Goal: Task Accomplishment & Management: Manage account settings

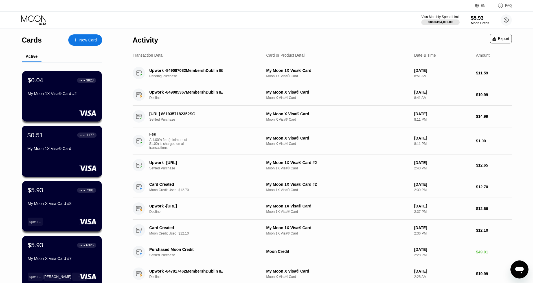
click at [82, 152] on div "My Moon 1X Visa® Card" at bounding box center [61, 149] width 69 height 7
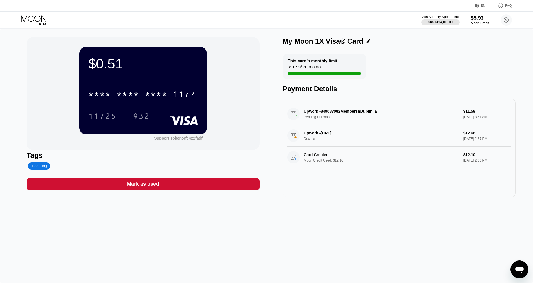
click at [36, 24] on icon at bounding box center [34, 20] width 26 height 10
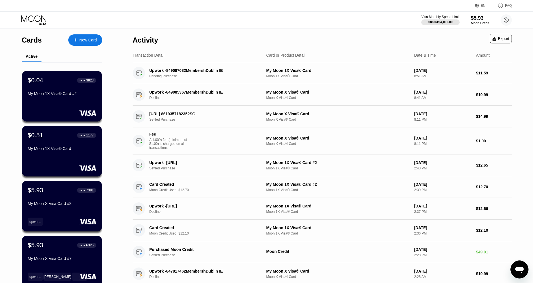
drag, startPoint x: 234, startPoint y: 40, endPoint x: 236, endPoint y: 42, distance: 3.0
click at [234, 41] on div "Activity Export" at bounding box center [322, 39] width 379 height 20
click at [236, 42] on div "Activity Export" at bounding box center [322, 39] width 379 height 20
